Goal: Contribute content

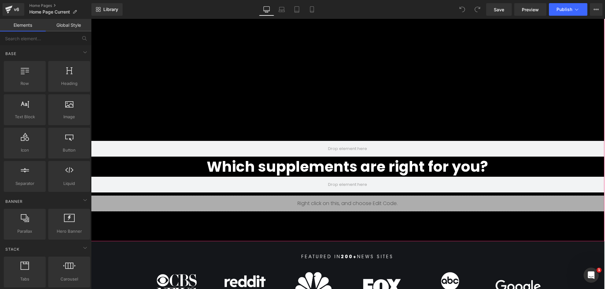
click at [348, 166] on h2 "Which supplements are right for you?" at bounding box center [347, 167] width 514 height 20
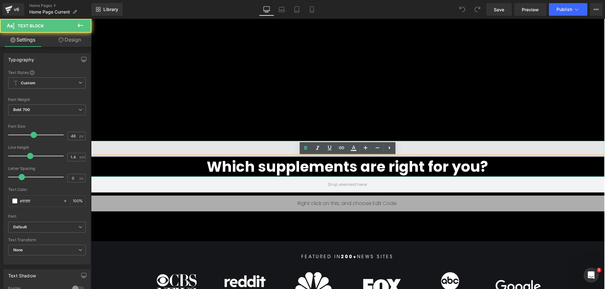
click at [428, 155] on span at bounding box center [347, 149] width 514 height 16
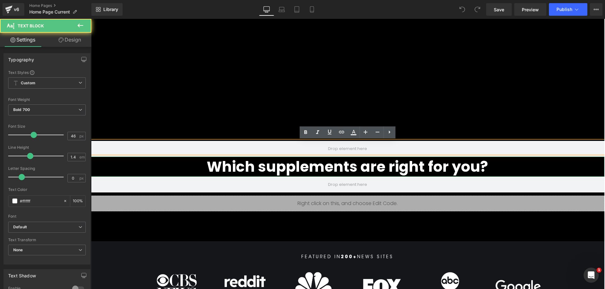
click at [425, 160] on h2 "Which supplements are right for you?" at bounding box center [347, 167] width 514 height 20
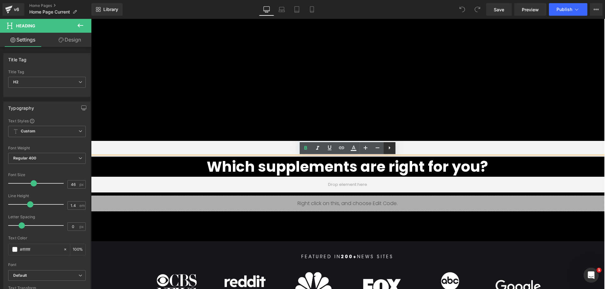
click at [387, 148] on icon at bounding box center [389, 148] width 8 height 8
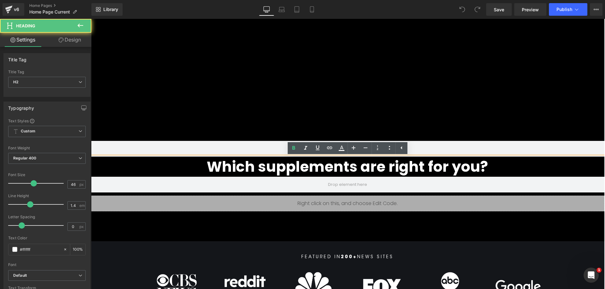
click at [423, 165] on h2 "Which supplements are right for you?" at bounding box center [347, 167] width 514 height 20
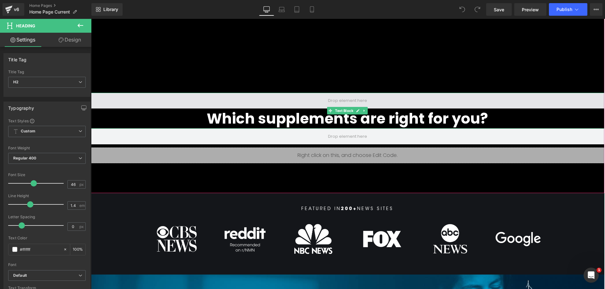
scroll to position [150, 0]
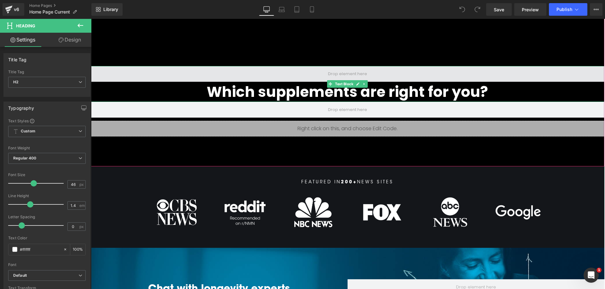
click at [312, 74] on span at bounding box center [347, 74] width 514 height 16
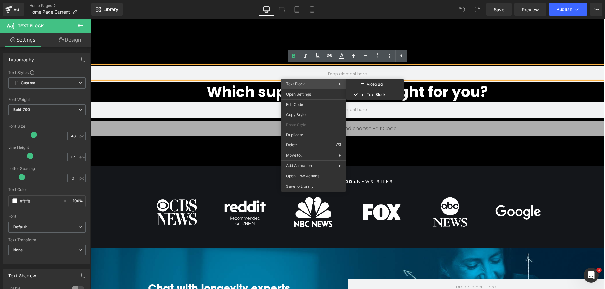
click at [270, 90] on h2 "Which supplements are right for you?" at bounding box center [347, 92] width 514 height 20
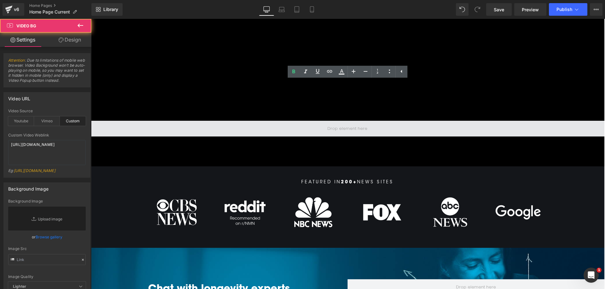
click at [308, 129] on span at bounding box center [347, 129] width 514 height 16
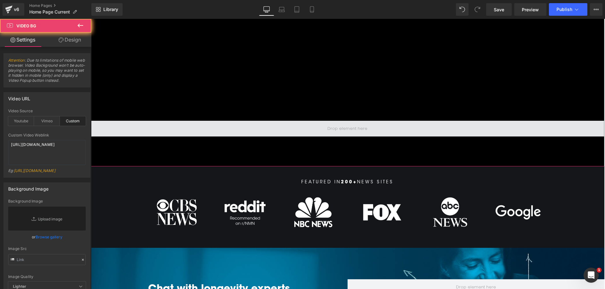
drag, startPoint x: 302, startPoint y: 128, endPoint x: 333, endPoint y: 128, distance: 31.5
click at [303, 127] on span at bounding box center [347, 129] width 514 height 16
click at [325, 123] on span at bounding box center [347, 129] width 514 height 16
click at [325, 128] on span at bounding box center [347, 129] width 514 height 16
click at [343, 124] on span at bounding box center [347, 129] width 44 height 10
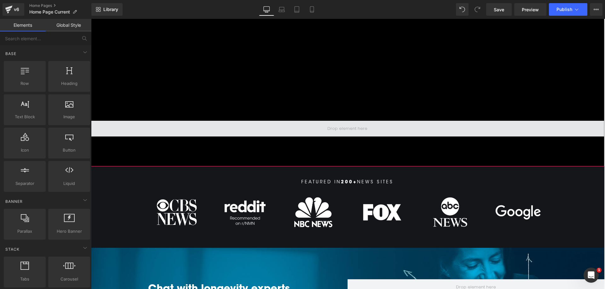
click at [344, 127] on span at bounding box center [347, 129] width 44 height 10
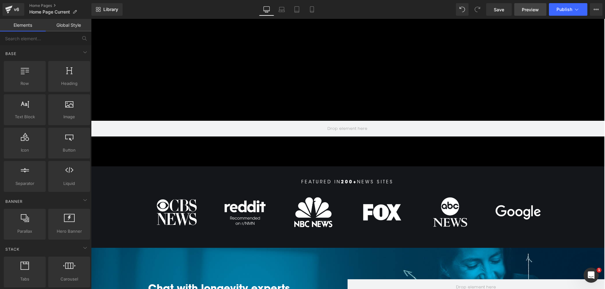
click at [527, 10] on span "Preview" at bounding box center [529, 9] width 17 height 7
click at [499, 11] on span "Save" at bounding box center [498, 9] width 10 height 7
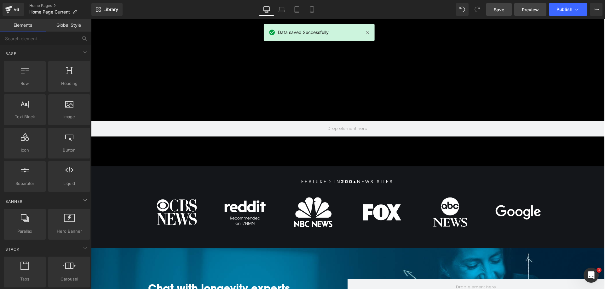
click at [526, 11] on span "Preview" at bounding box center [529, 9] width 17 height 7
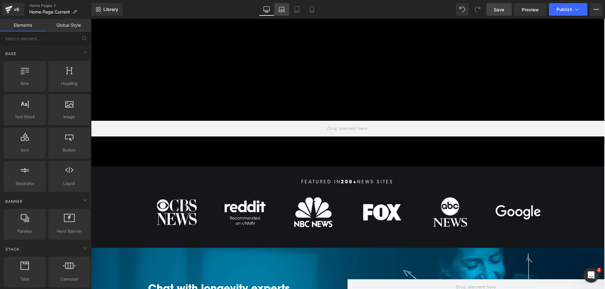
click at [286, 8] on link "Laptop" at bounding box center [281, 9] width 15 height 13
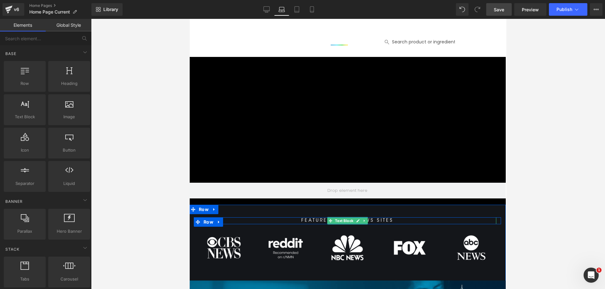
scroll to position [0, 0]
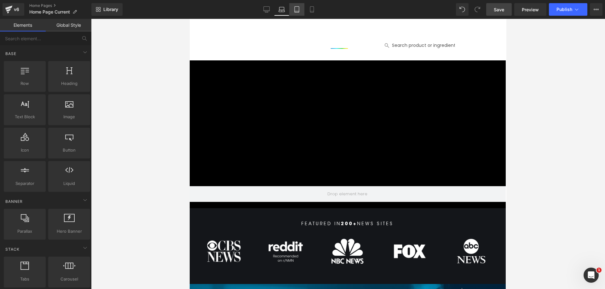
click at [298, 9] on icon at bounding box center [296, 9] width 6 height 6
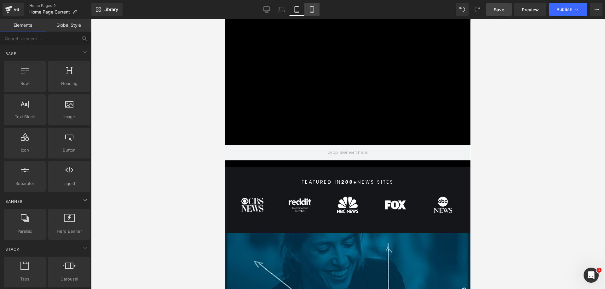
click at [312, 11] on icon at bounding box center [312, 9] width 6 height 6
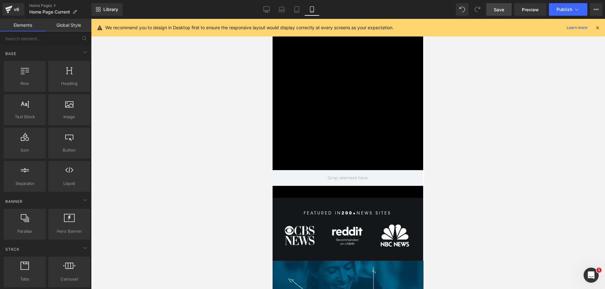
scroll to position [38, 0]
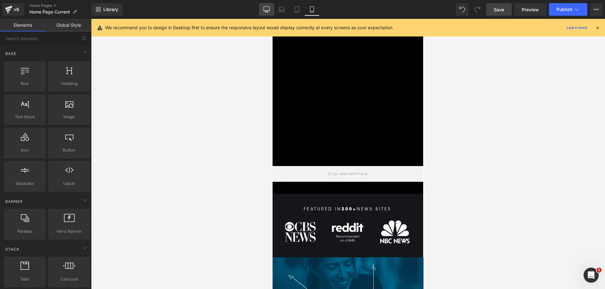
click at [267, 10] on icon at bounding box center [266, 9] width 6 height 6
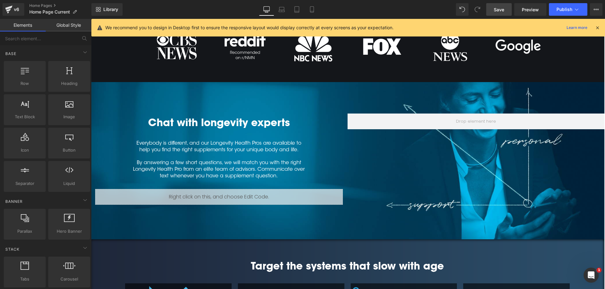
scroll to position [300, 0]
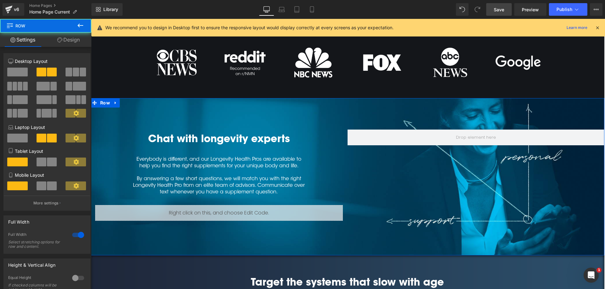
click at [306, 103] on div "Image Chat with longevity experts Heading Everybody is different, and our Longe…" at bounding box center [347, 176] width 514 height 157
click at [116, 101] on icon at bounding box center [115, 103] width 4 height 5
click at [132, 102] on icon at bounding box center [132, 103] width 4 height 4
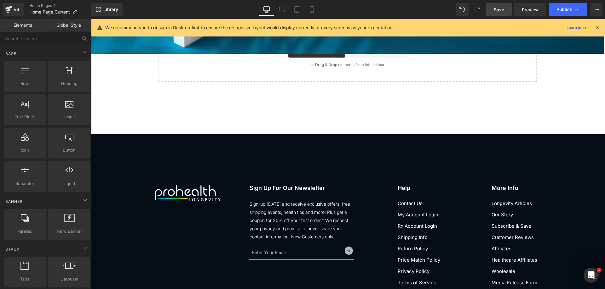
scroll to position [1948, 0]
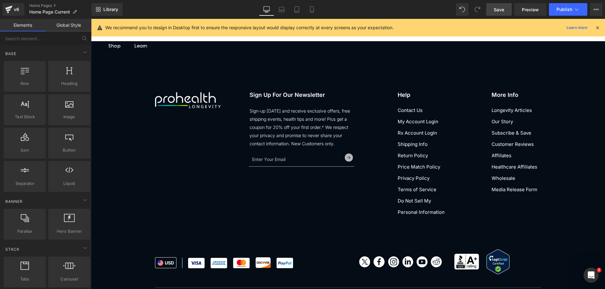
click at [496, 10] on span "Save" at bounding box center [498, 9] width 10 height 7
click at [275, 12] on icon at bounding box center [275, 11] width 6 height 2
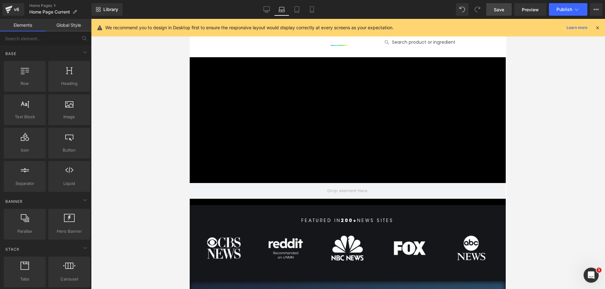
scroll to position [0, 0]
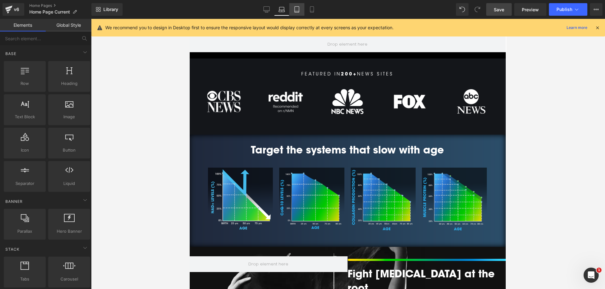
click at [294, 7] on icon at bounding box center [296, 9] width 6 height 6
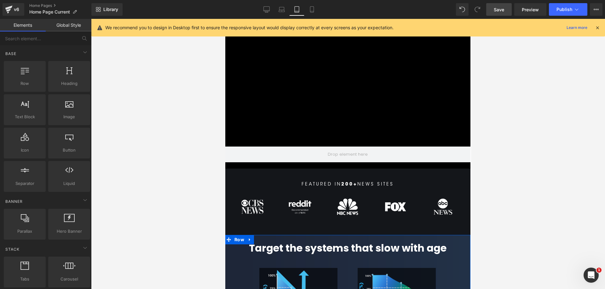
scroll to position [32, 0]
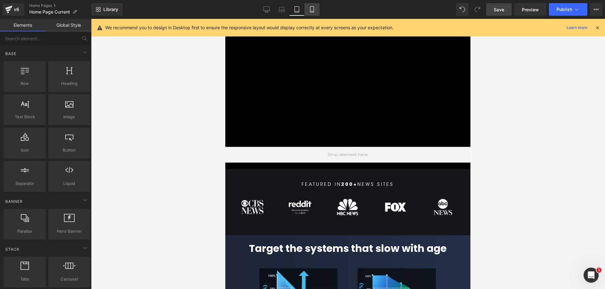
click at [312, 11] on icon at bounding box center [311, 11] width 3 height 0
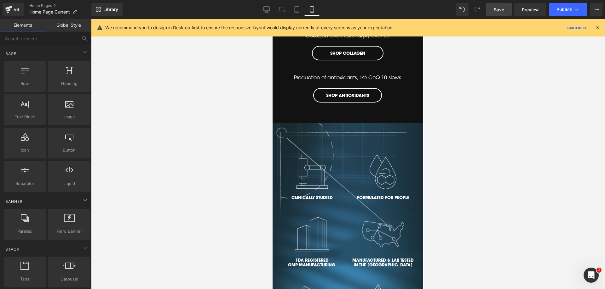
scroll to position [1312, 0]
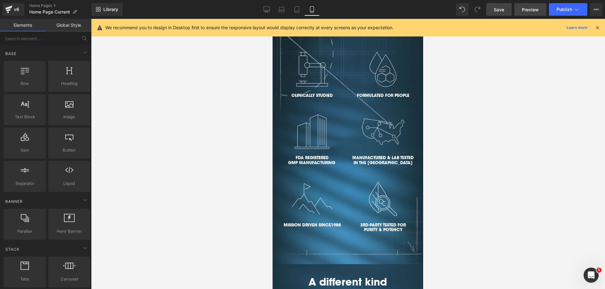
click at [527, 11] on span "Preview" at bounding box center [529, 9] width 17 height 7
click at [266, 8] on icon at bounding box center [266, 9] width 6 height 6
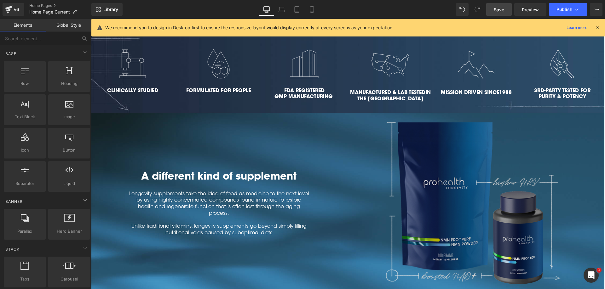
scroll to position [705, 0]
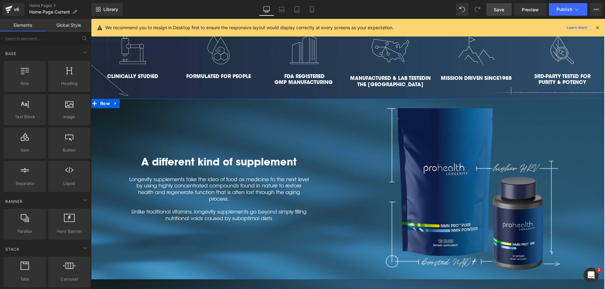
click at [216, 232] on div "A different kind of supplement Heading Longevity supplements take the idea of f…" at bounding box center [218, 189] width 257 height 162
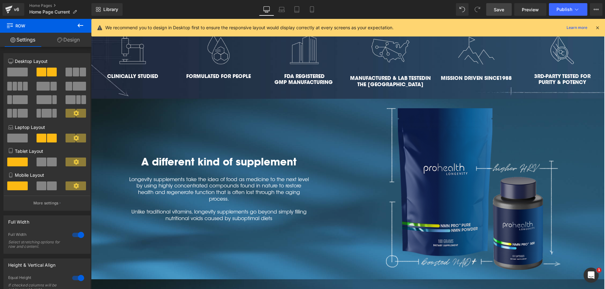
click at [81, 25] on icon at bounding box center [80, 26] width 6 height 4
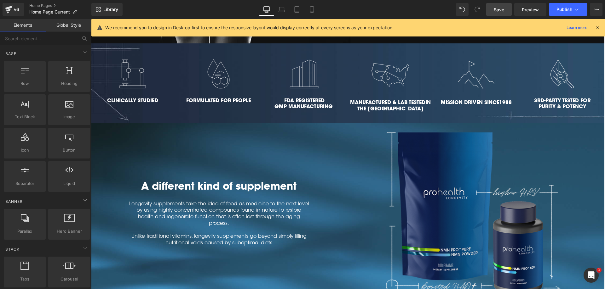
scroll to position [974, 0]
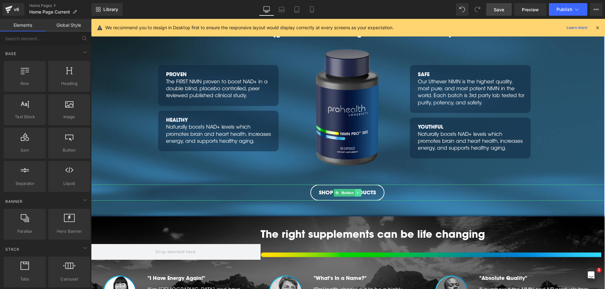
click at [359, 194] on icon at bounding box center [357, 193] width 3 height 4
click at [355, 194] on icon at bounding box center [354, 192] width 3 height 3
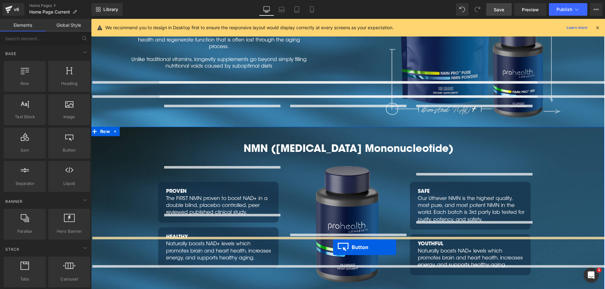
scroll to position [769, 0]
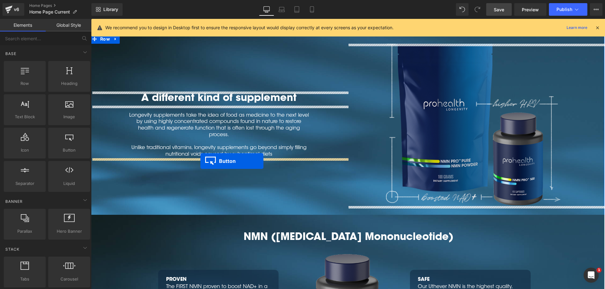
drag, startPoint x: 335, startPoint y: 127, endPoint x: 200, endPoint y: 161, distance: 138.8
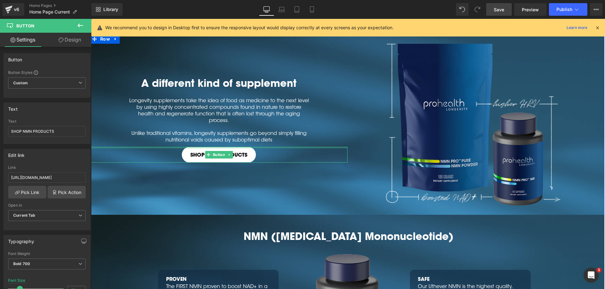
click at [200, 156] on span "SHOP NMN PRODUCTS" at bounding box center [218, 155] width 57 height 7
click at [244, 155] on span "SHOP NMN PRODUCTS" at bounding box center [218, 155] width 57 height 7
click at [243, 155] on span "SHOP NMN PRODUCTS" at bounding box center [218, 155] width 57 height 7
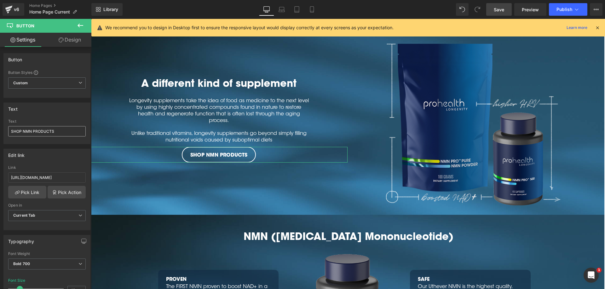
click at [37, 129] on input "SHOP NMN PRODUCTS" at bounding box center [46, 131] width 77 height 10
drag, startPoint x: 26, startPoint y: 129, endPoint x: 104, endPoint y: 131, distance: 78.7
click at [86, 131] on input "SHOP NMN PRODUCTS" at bounding box center [46, 131] width 77 height 10
type input "SHOP NOW"
drag, startPoint x: 76, startPoint y: 177, endPoint x: 83, endPoint y: 176, distance: 7.0
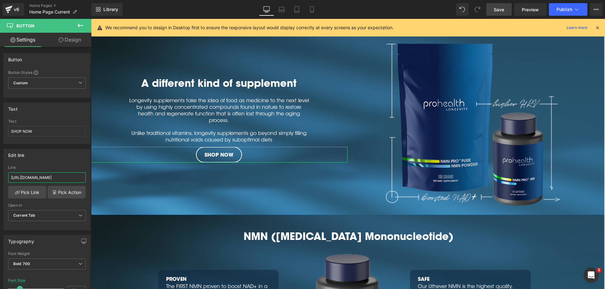
click at [83, 176] on input "[URL][DOMAIN_NAME]" at bounding box center [46, 178] width 77 height 10
click at [76, 178] on input "[URL][DOMAIN_NAME]" at bounding box center [46, 178] width 77 height 10
drag, startPoint x: 79, startPoint y: 179, endPoint x: 223, endPoint y: 180, distance: 143.9
click at [86, 180] on input "[URL][DOMAIN_NAME]" at bounding box center [46, 178] width 77 height 10
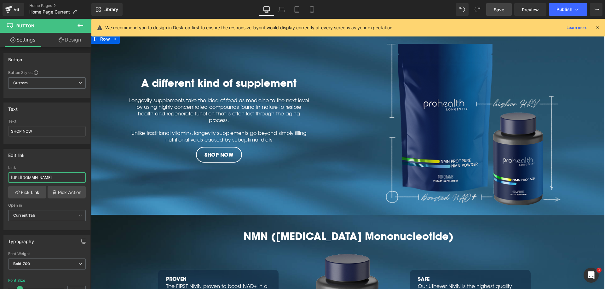
scroll to position [0, 3]
type input "[URL][DOMAIN_NAME]"
click at [202, 155] on link "SHOP NOW" at bounding box center [219, 155] width 46 height 16
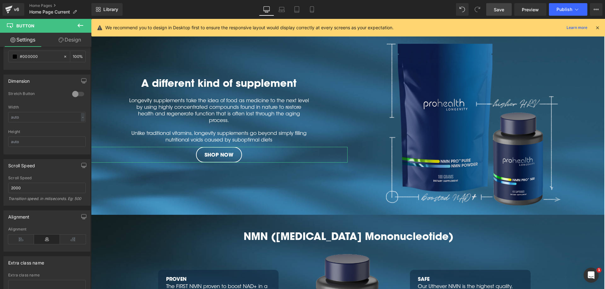
scroll to position [450, 0]
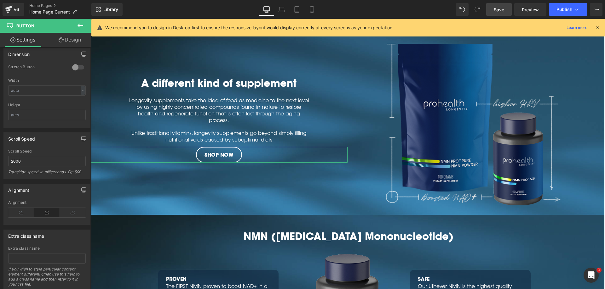
click at [72, 40] on link "Design" at bounding box center [70, 40] width 46 height 14
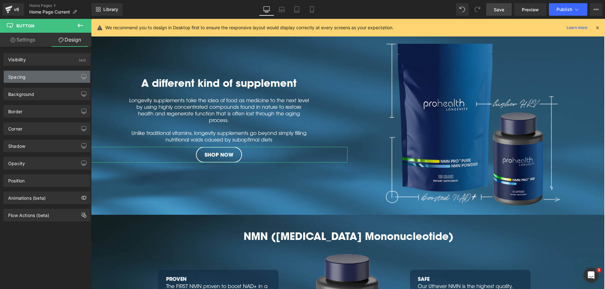
click at [27, 81] on div "Spacing" at bounding box center [47, 77] width 86 height 12
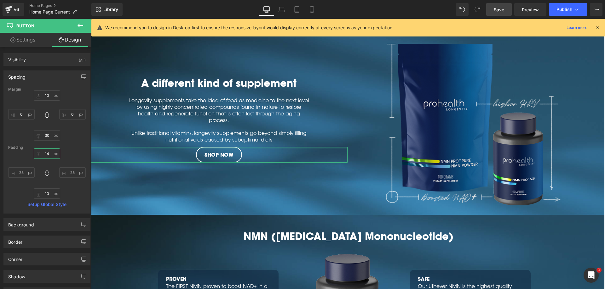
click at [49, 152] on input "14" at bounding box center [47, 154] width 26 height 10
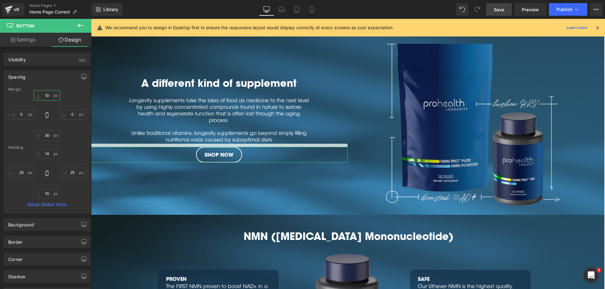
click at [46, 95] on input "10" at bounding box center [47, 95] width 26 height 10
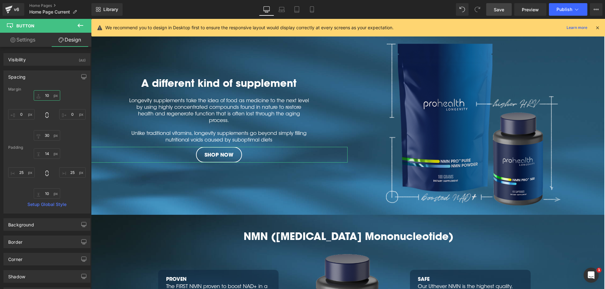
click at [46, 95] on input "10" at bounding box center [47, 95] width 26 height 10
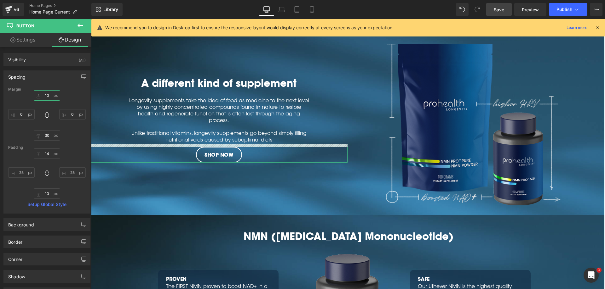
click at [48, 96] on input "10" at bounding box center [47, 95] width 26 height 10
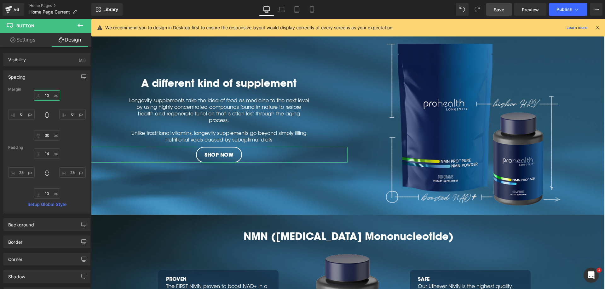
drag, startPoint x: 50, startPoint y: 96, endPoint x: 33, endPoint y: 94, distance: 16.8
click at [34, 94] on input "10" at bounding box center [47, 95] width 26 height 10
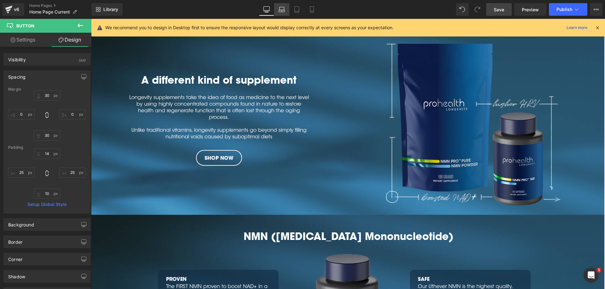
click at [283, 10] on icon at bounding box center [281, 9] width 6 height 6
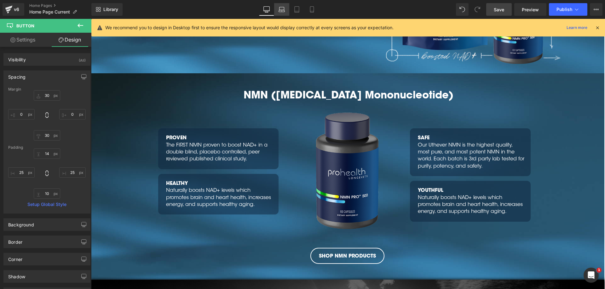
type input "0"
type input "30"
type input "0"
type input "14"
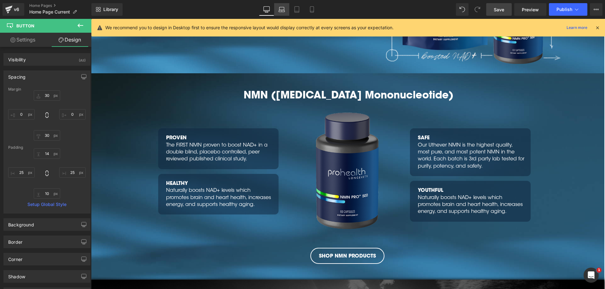
type input "25"
type input "10"
type input "25"
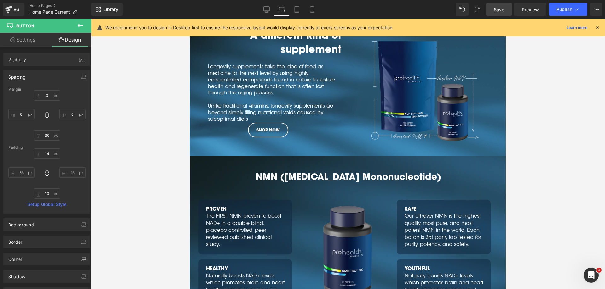
scroll to position [575, 0]
click at [284, 123] on div at bounding box center [268, 124] width 158 height 2
click at [287, 124] on link "SHOP NOW" at bounding box center [268, 130] width 40 height 14
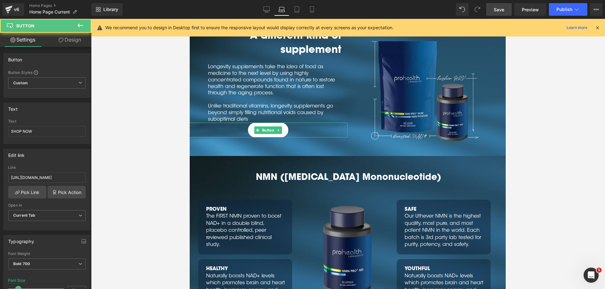
scroll to position [0, 3]
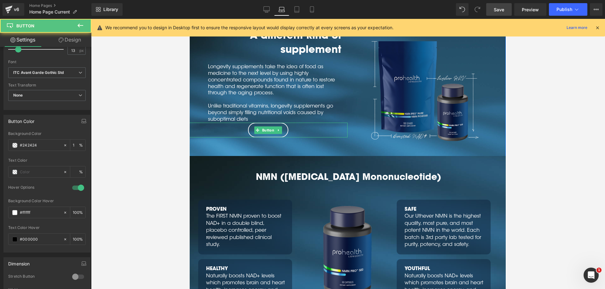
click at [307, 125] on div "SHOP NOW" at bounding box center [268, 130] width 158 height 14
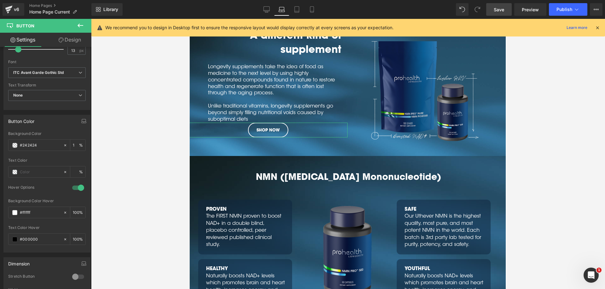
click at [84, 38] on link "Design" at bounding box center [70, 40] width 46 height 14
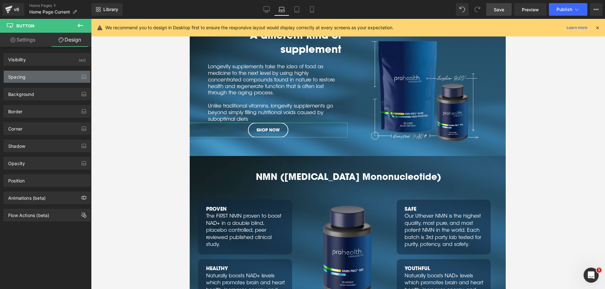
click at [24, 80] on div "Spacing" at bounding box center [47, 77] width 86 height 12
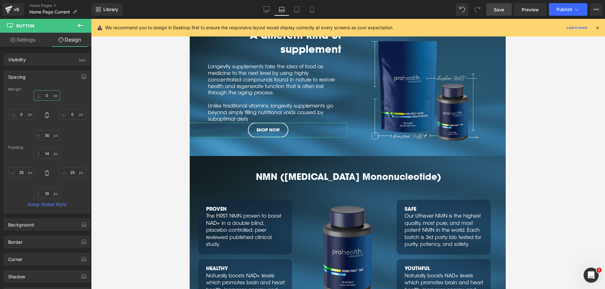
click at [46, 93] on input "0" at bounding box center [47, 95] width 26 height 10
click at [48, 94] on input "0" at bounding box center [47, 95] width 26 height 10
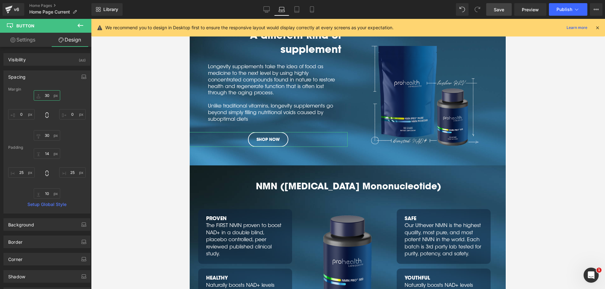
click at [48, 95] on input "30" at bounding box center [47, 95] width 26 height 10
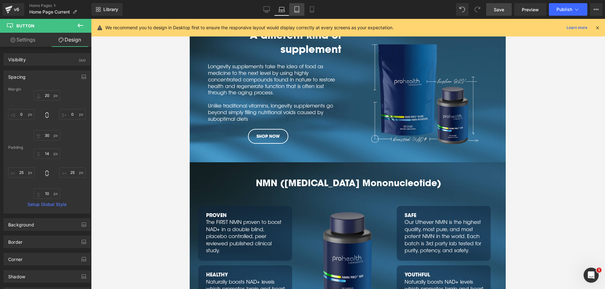
click at [296, 8] on icon at bounding box center [296, 9] width 6 height 6
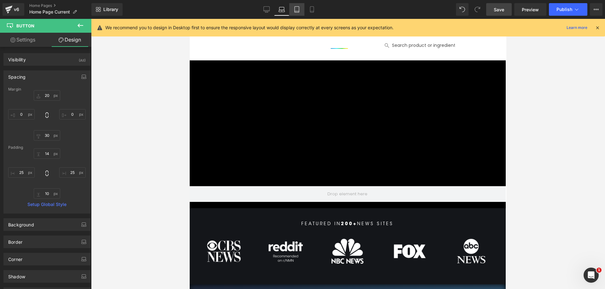
type input "10"
type input "0"
type input "14"
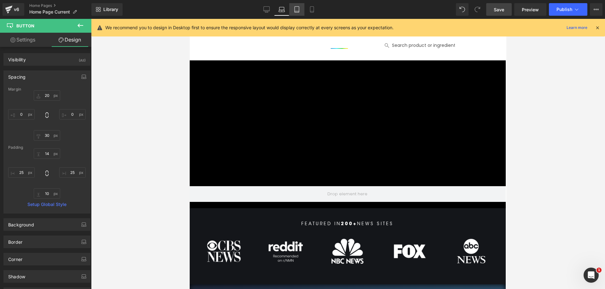
type input "27"
type input "10"
type input "27"
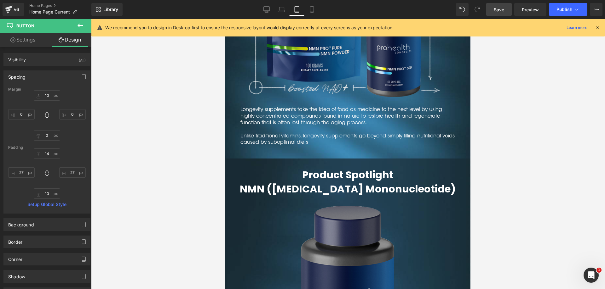
scroll to position [1424, 0]
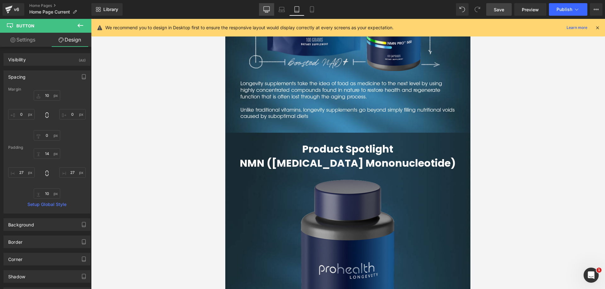
click at [269, 10] on icon at bounding box center [267, 10] width 6 height 0
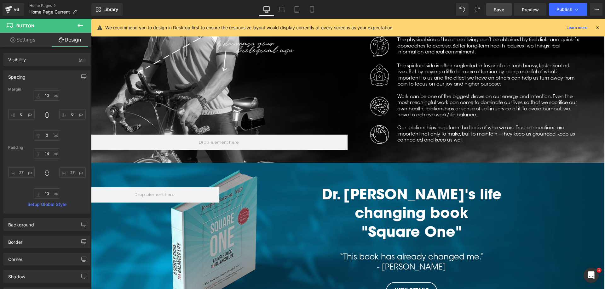
type input "30"
type input "0"
type input "30"
type input "0"
type input "14"
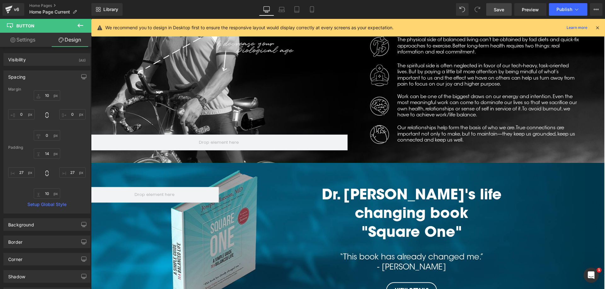
type input "25"
type input "10"
type input "25"
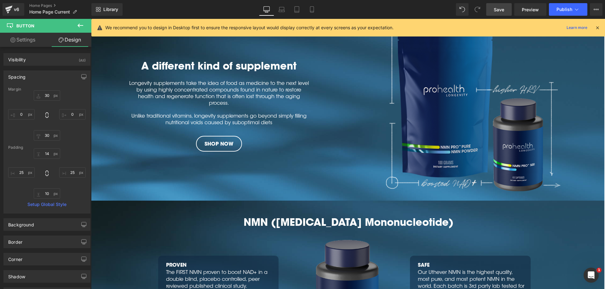
scroll to position [809, 0]
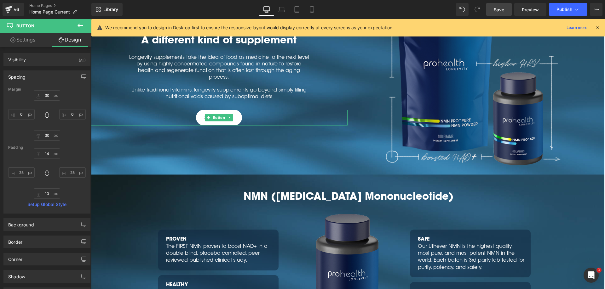
click at [219, 115] on span "Button" at bounding box center [219, 118] width 14 height 8
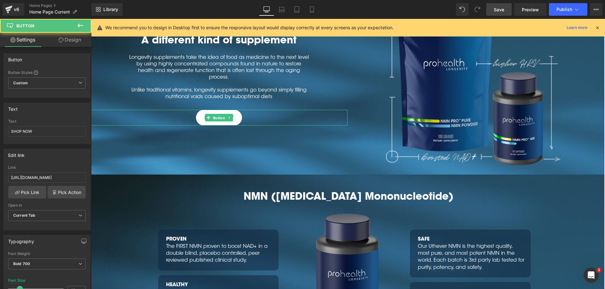
scroll to position [0, 3]
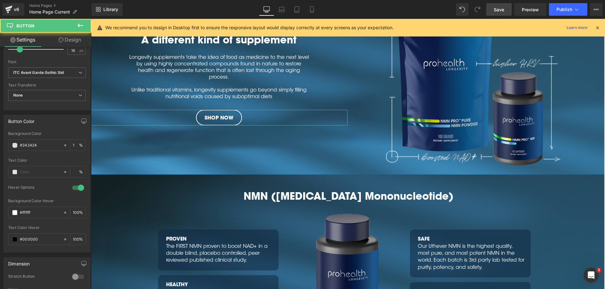
click at [62, 41] on icon at bounding box center [61, 39] width 5 height 5
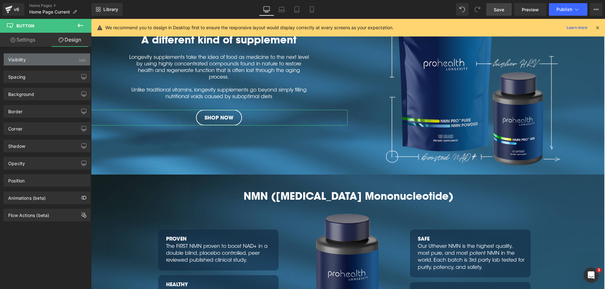
click at [63, 55] on div "Visibility (All)" at bounding box center [47, 60] width 86 height 12
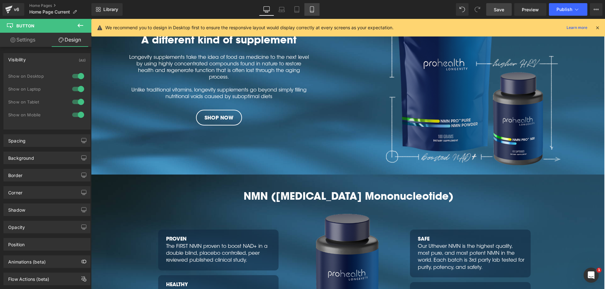
click at [313, 10] on icon at bounding box center [312, 9] width 6 height 6
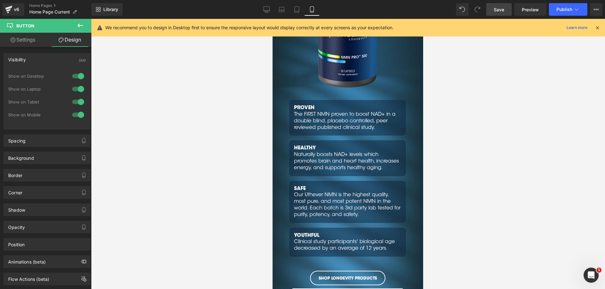
scroll to position [1873, 0]
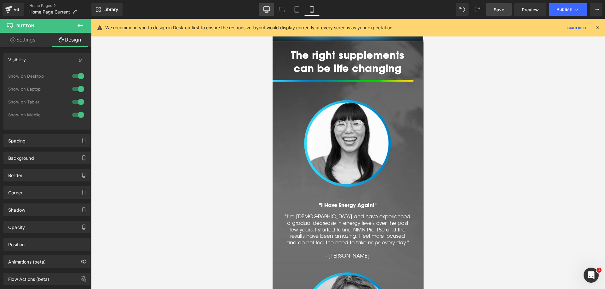
click at [270, 8] on link "Desktop" at bounding box center [266, 9] width 15 height 13
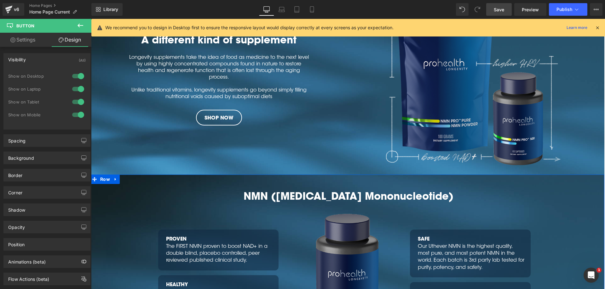
scroll to position [809, 0]
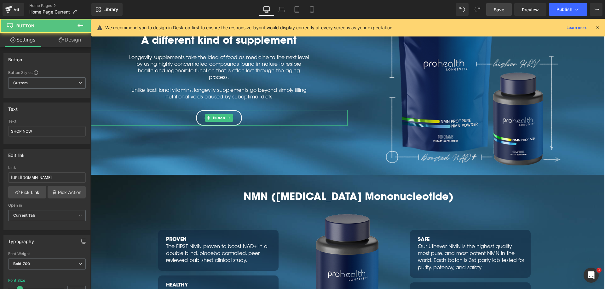
click at [189, 117] on div "SHOP NOW" at bounding box center [218, 118] width 257 height 16
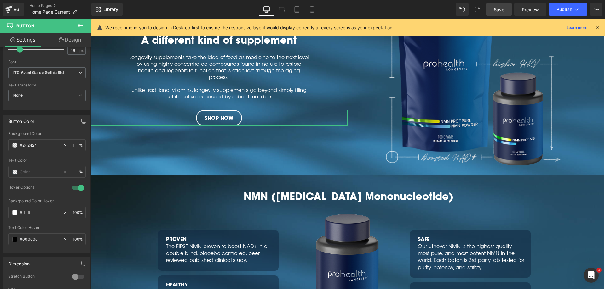
click at [67, 44] on link "Design" at bounding box center [70, 40] width 46 height 14
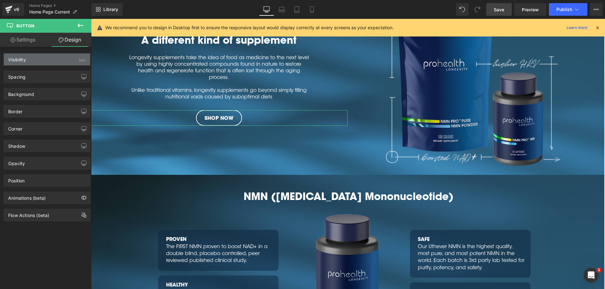
click at [61, 60] on div "Visibility (All)" at bounding box center [47, 60] width 86 height 12
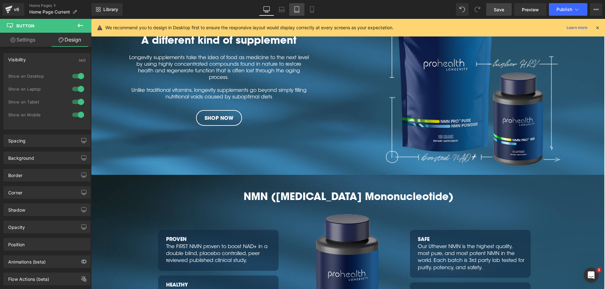
click at [301, 10] on link "Tablet" at bounding box center [296, 9] width 15 height 13
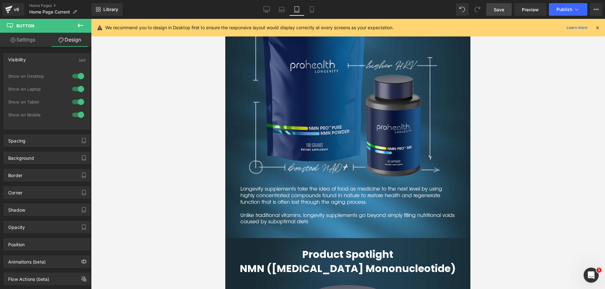
scroll to position [1349, 0]
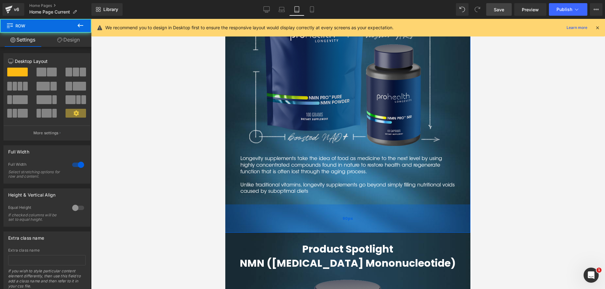
drag, startPoint x: 335, startPoint y: 208, endPoint x: 337, endPoint y: 234, distance: 25.3
click at [337, 233] on div "90px" at bounding box center [347, 219] width 246 height 28
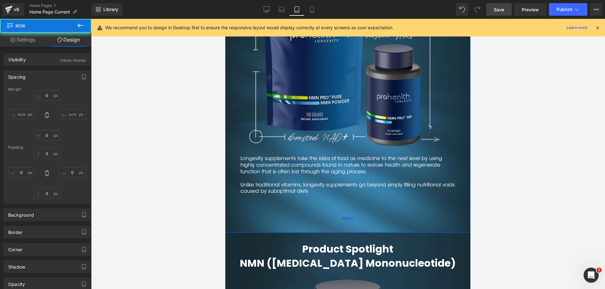
type input "0"
type input "30"
type input "0"
type input "90"
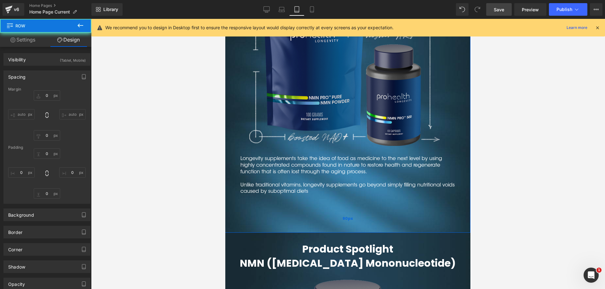
type input "0"
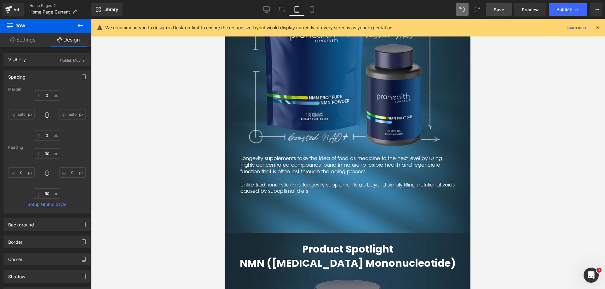
type input "0"
type input "30"
type input "0"
type input "10"
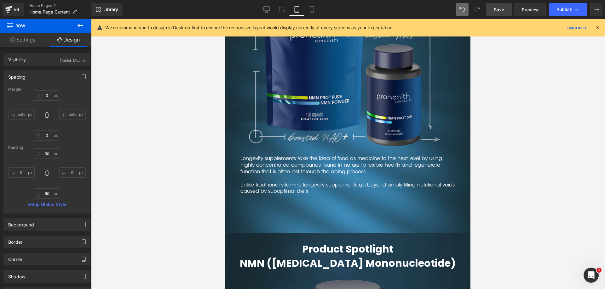
type input "0"
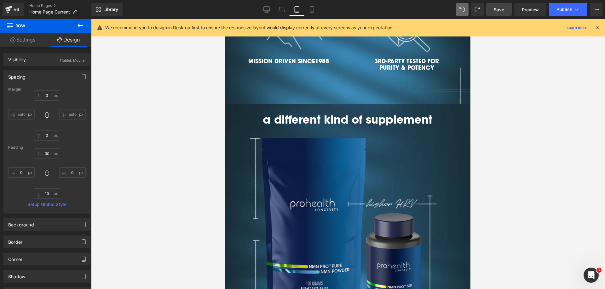
scroll to position [1174, 0]
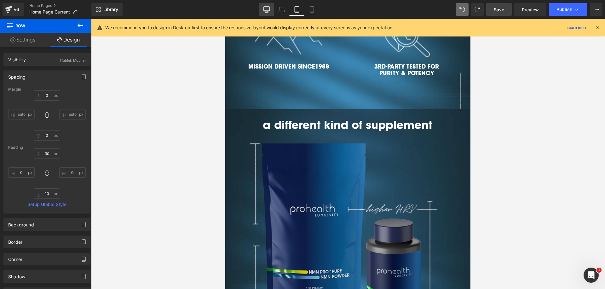
click at [269, 11] on icon at bounding box center [266, 9] width 6 height 6
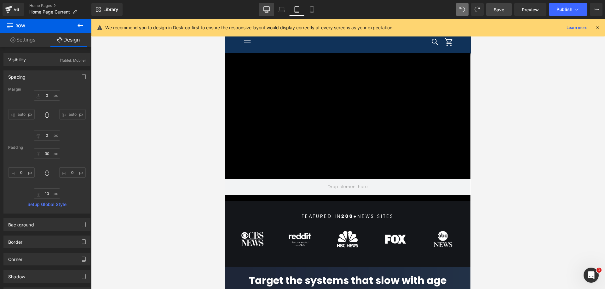
type input "0"
type input "30"
type input "0"
type input "10"
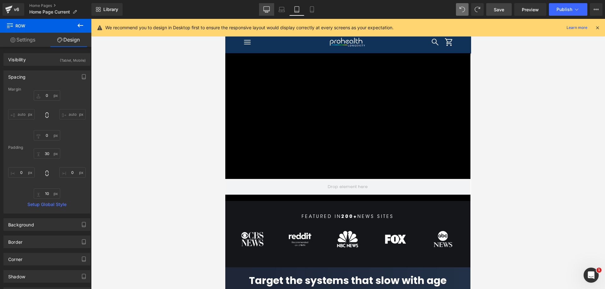
type input "0"
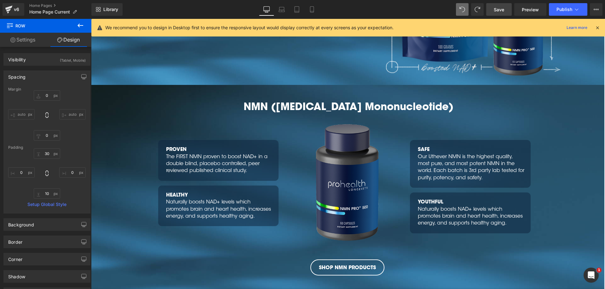
scroll to position [749, 0]
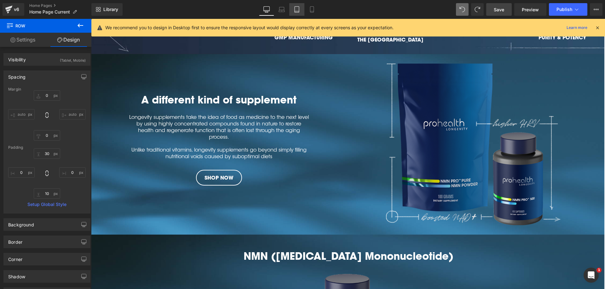
click at [296, 9] on icon at bounding box center [296, 9] width 6 height 6
type input "0"
type input "30"
type input "0"
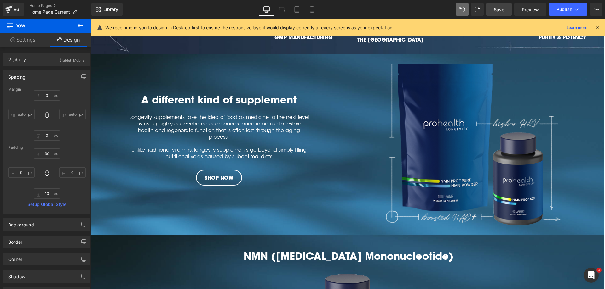
type input "10"
type input "0"
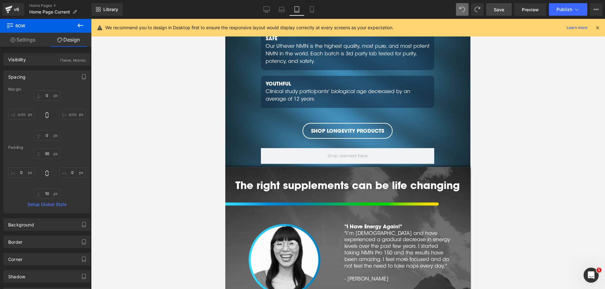
scroll to position [1849, 0]
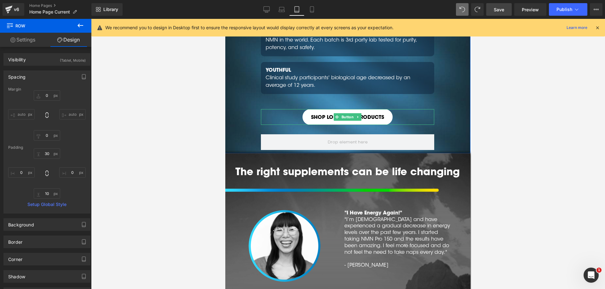
click at [327, 117] on span "SHOP LONGEVITY PRODUCTS" at bounding box center [346, 117] width 73 height 7
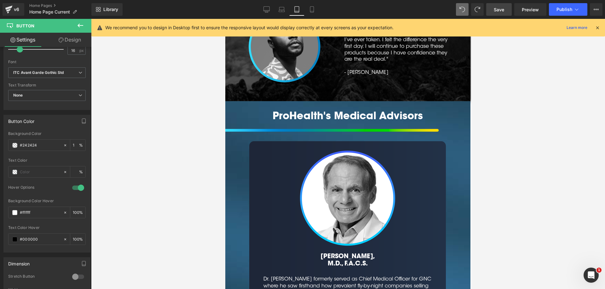
scroll to position [2223, 0]
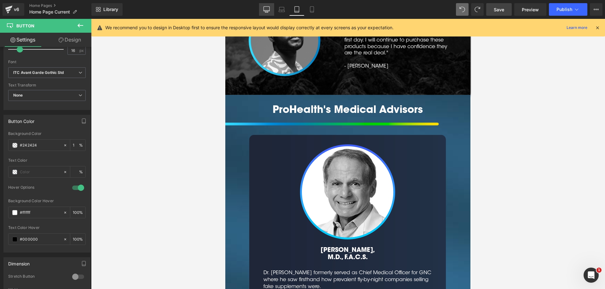
click at [266, 11] on icon at bounding box center [266, 9] width 6 height 6
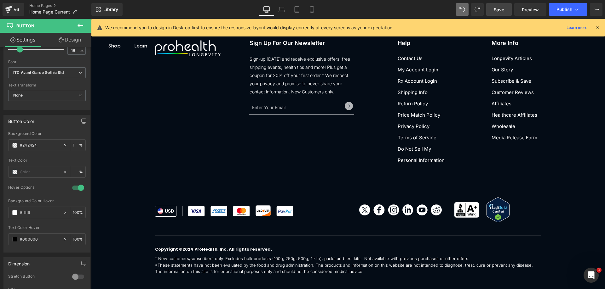
type input "1"
type input "100"
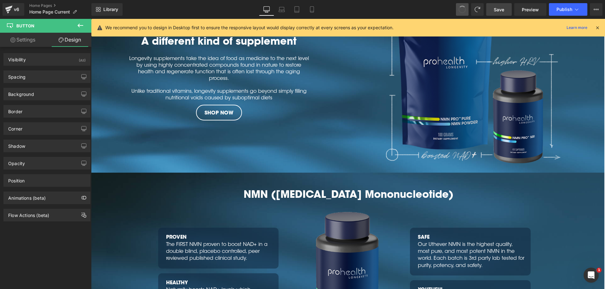
scroll to position [813, 0]
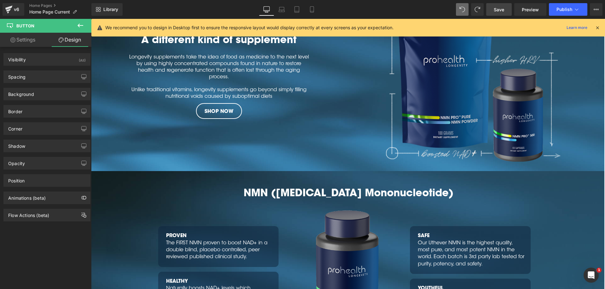
type input "1"
type input "100"
type input "[URL][DOMAIN_NAME]"
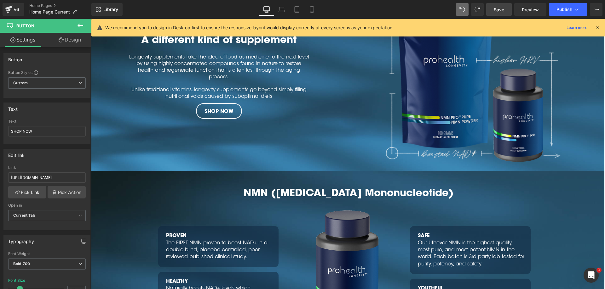
type input "SHOP NMN PRODUCTS"
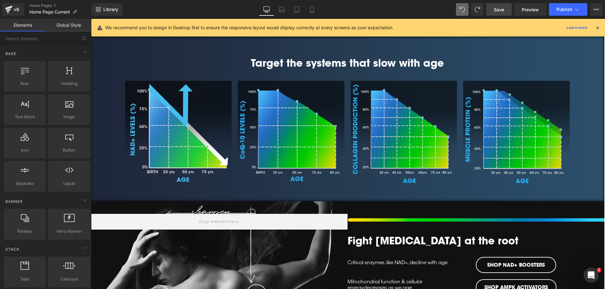
scroll to position [375, 0]
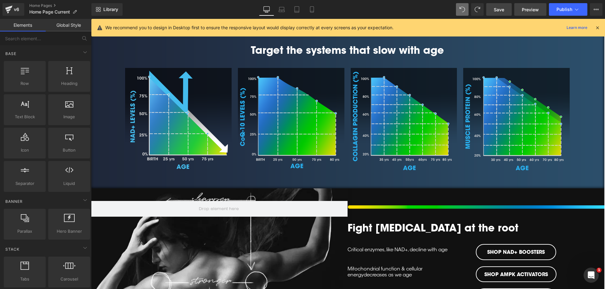
click at [531, 8] on span "Preview" at bounding box center [529, 9] width 17 height 7
click at [503, 7] on span "Save" at bounding box center [498, 9] width 10 height 7
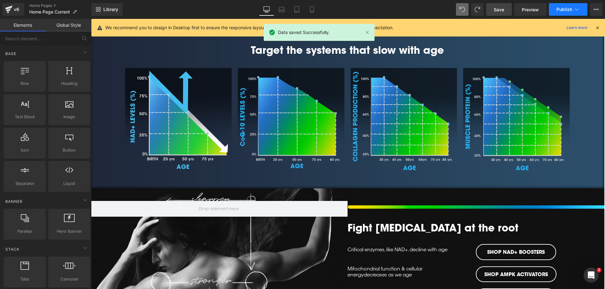
click at [560, 10] on span "Publish" at bounding box center [564, 9] width 16 height 5
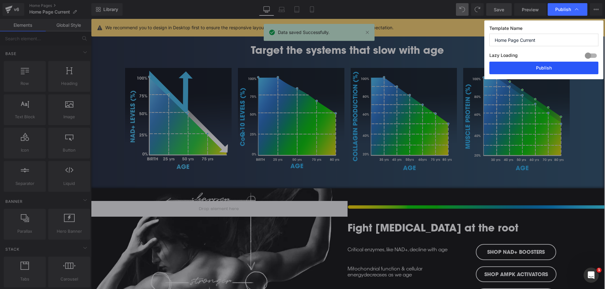
click at [528, 69] on button "Publish" at bounding box center [543, 68] width 109 height 13
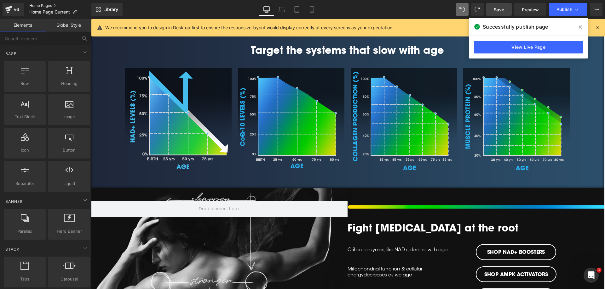
click at [40, 4] on link "Home Pages" at bounding box center [60, 5] width 62 height 5
